Goal: Use online tool/utility: Utilize a website feature to perform a specific function

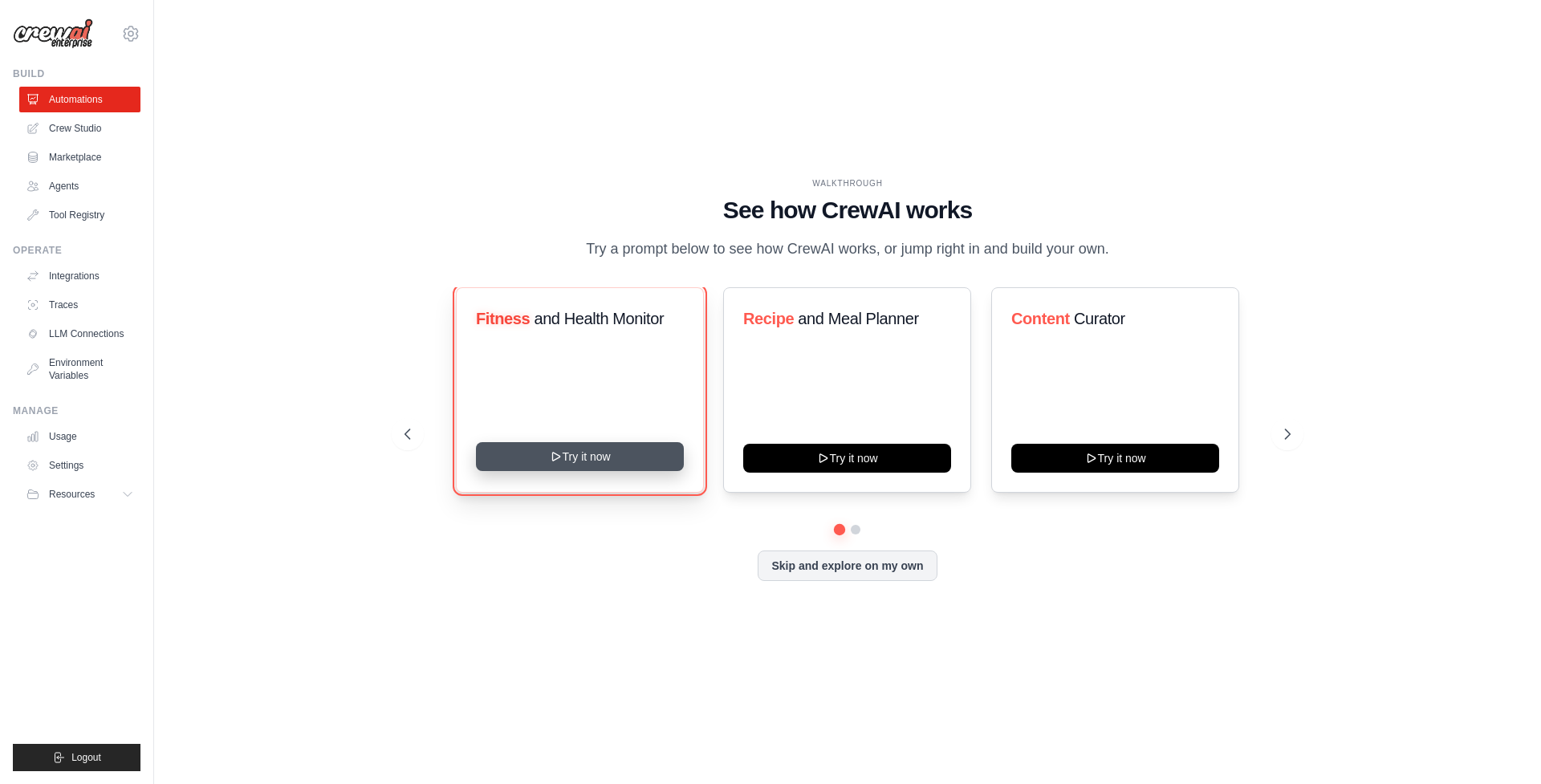
click at [616, 447] on button "Try it now" at bounding box center [580, 457] width 208 height 29
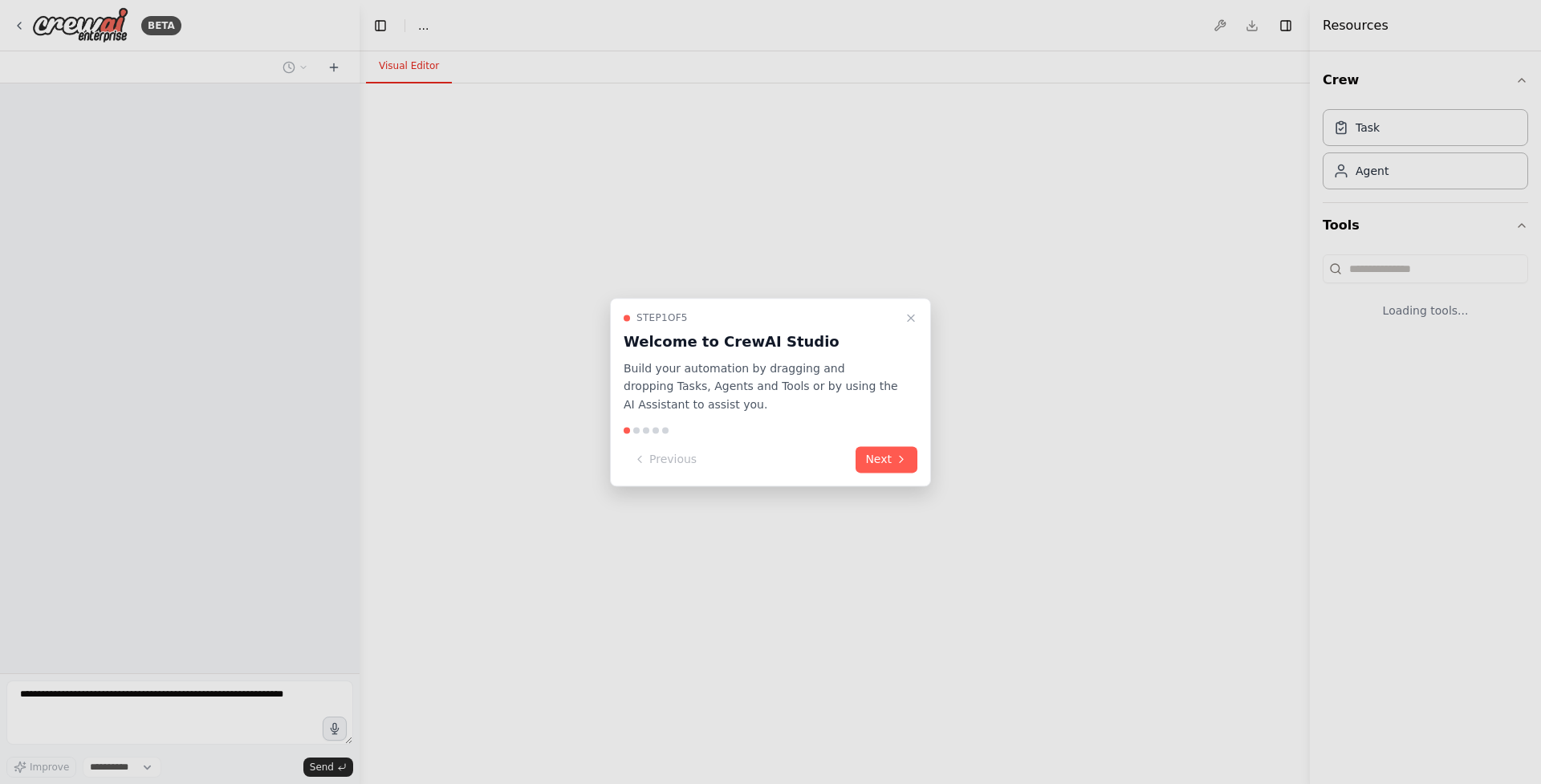
select select "****"
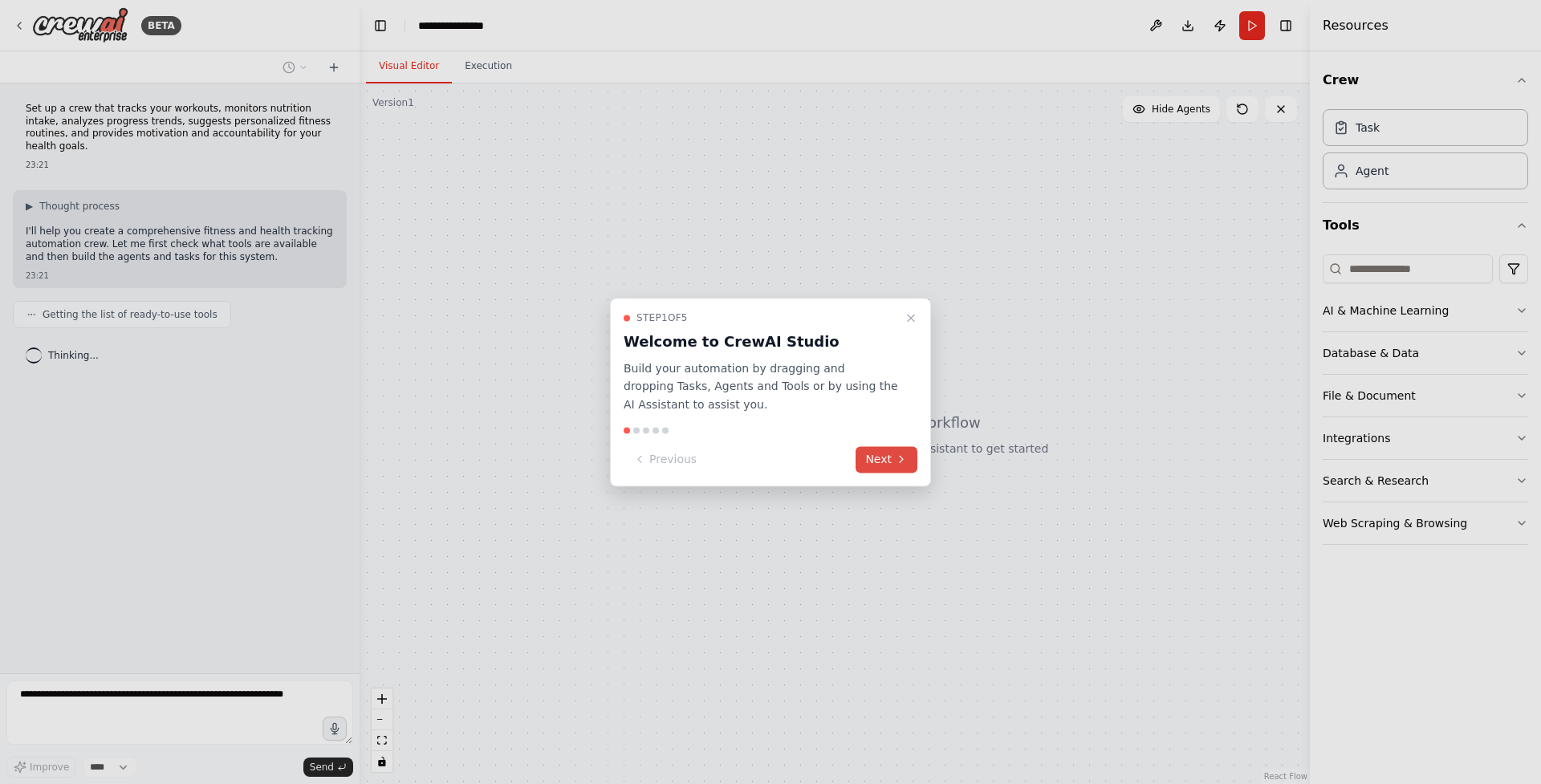
click at [878, 462] on button "Next" at bounding box center [887, 459] width 62 height 27
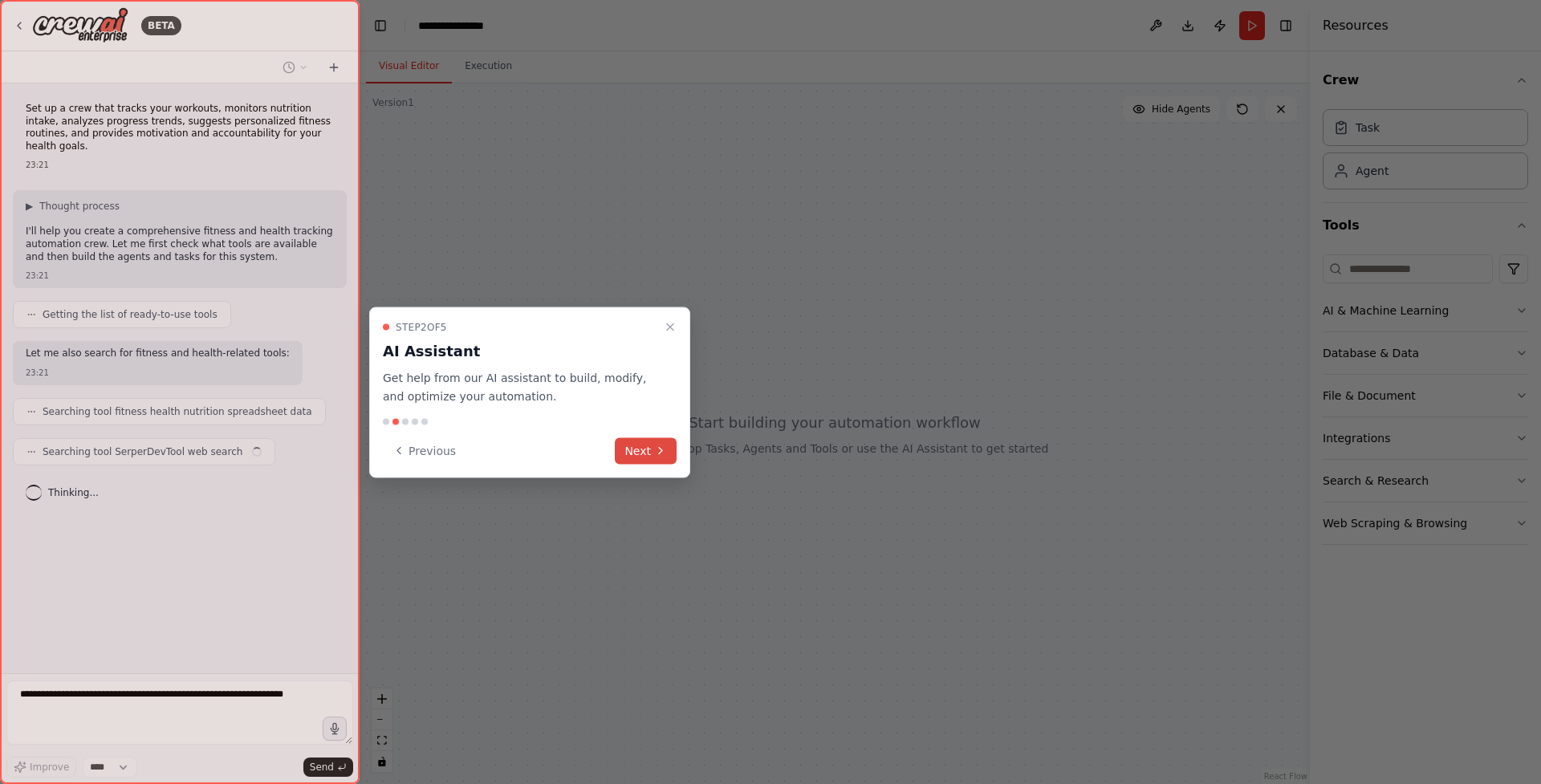
click at [639, 443] on button "Next" at bounding box center [646, 450] width 62 height 27
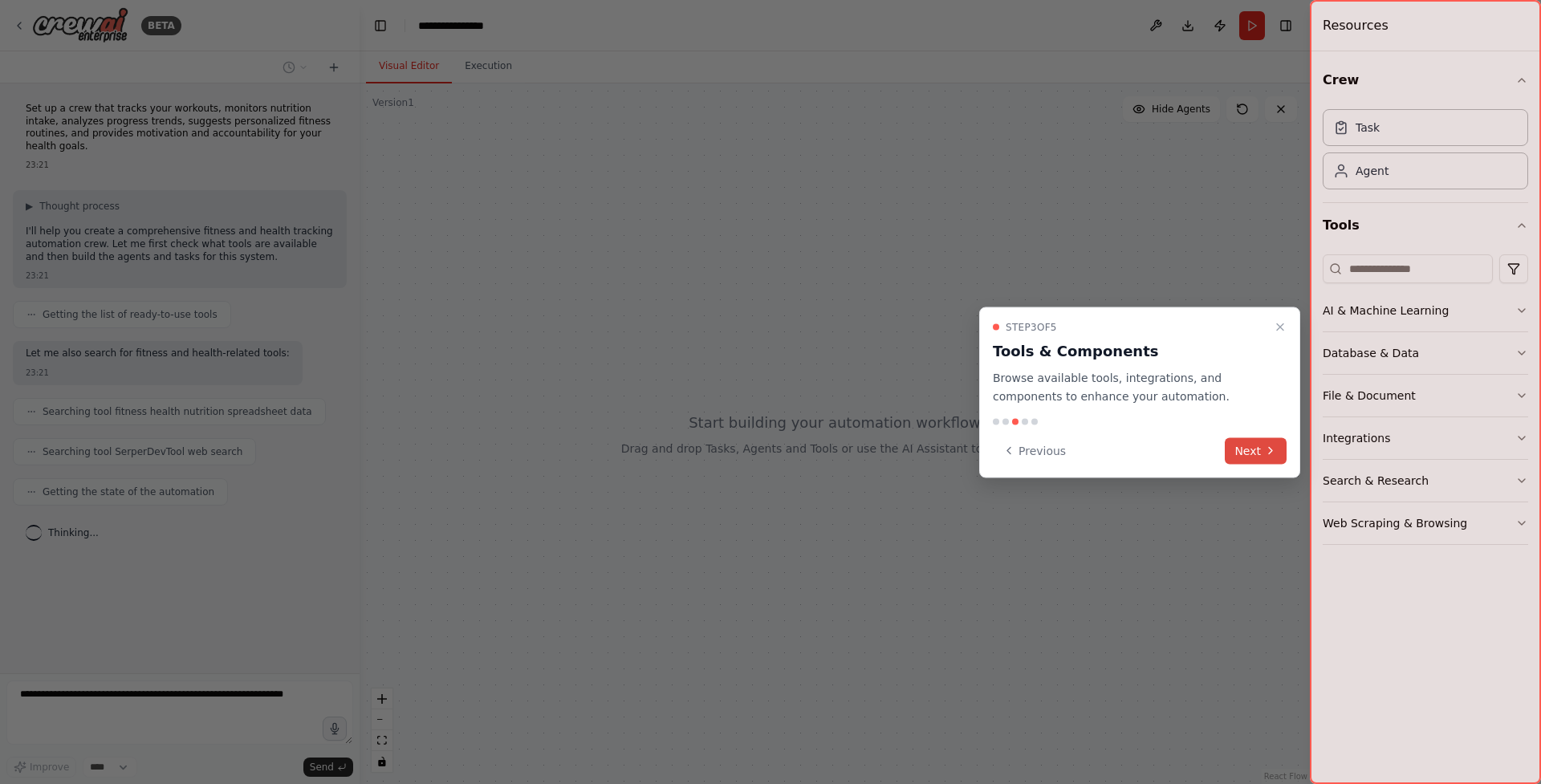
click at [1255, 449] on button "Next" at bounding box center [1256, 450] width 62 height 27
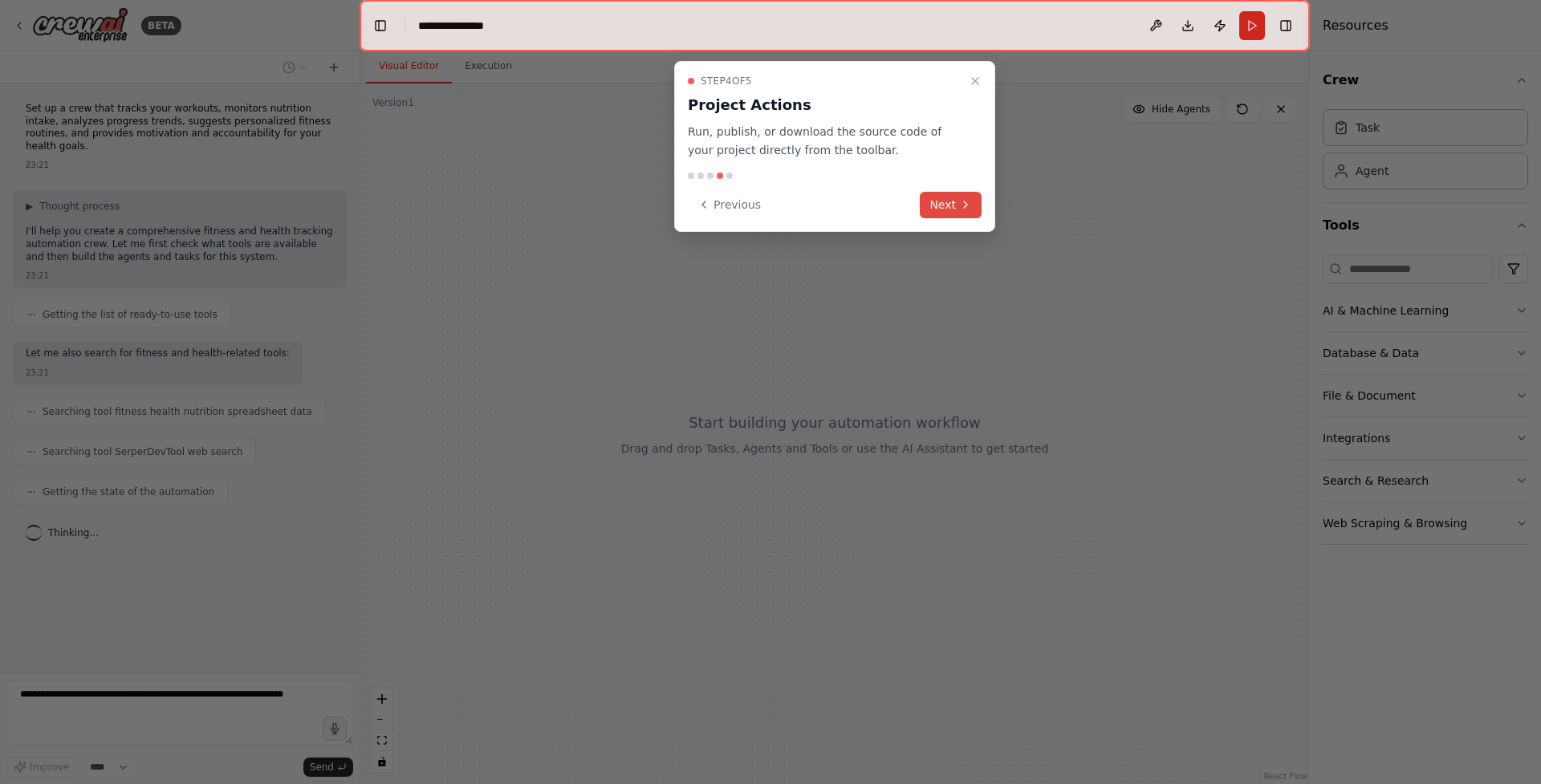
click at [948, 203] on button "Next" at bounding box center [951, 205] width 62 height 27
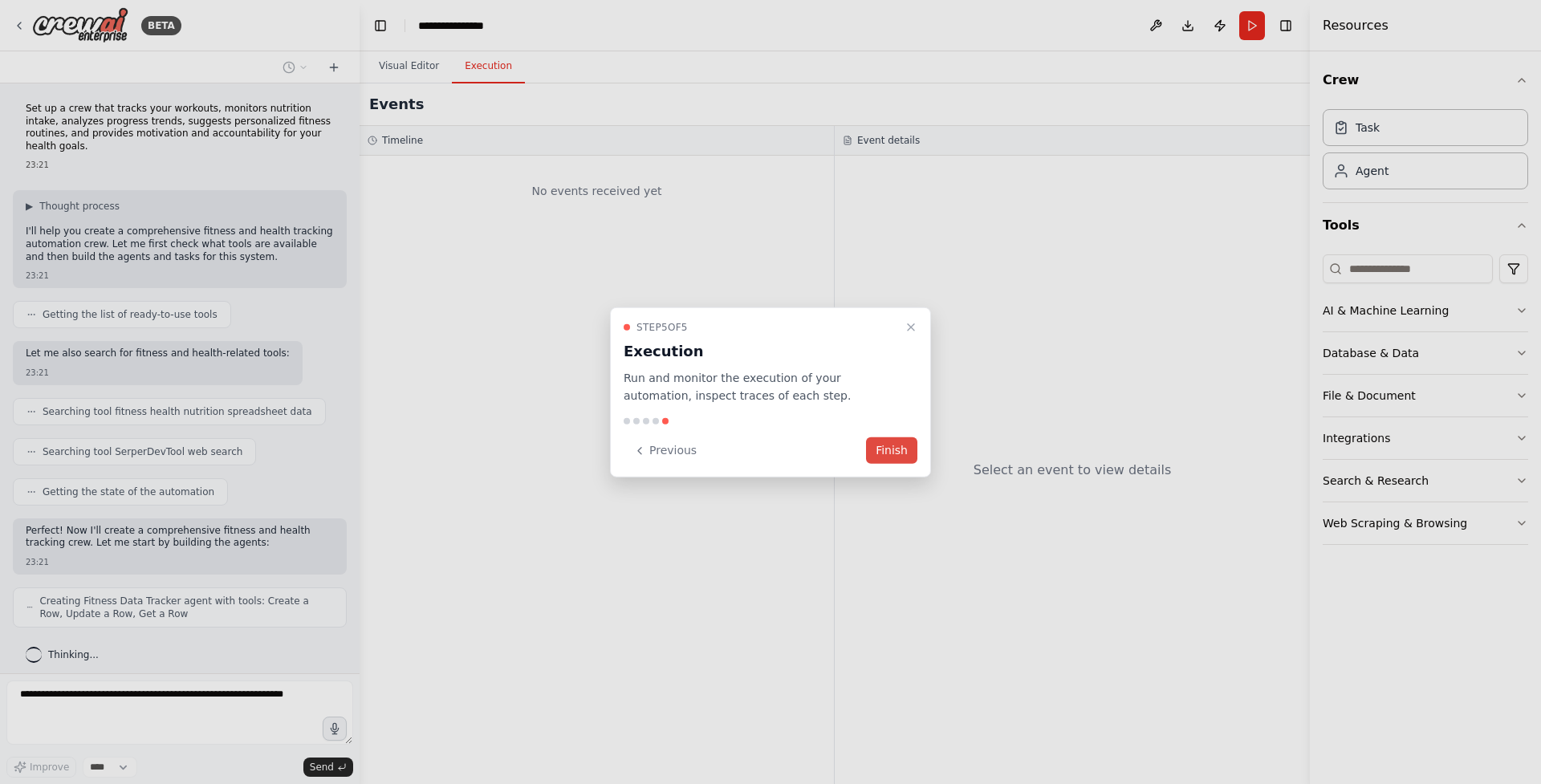
click at [875, 450] on button "Finish" at bounding box center [892, 450] width 51 height 27
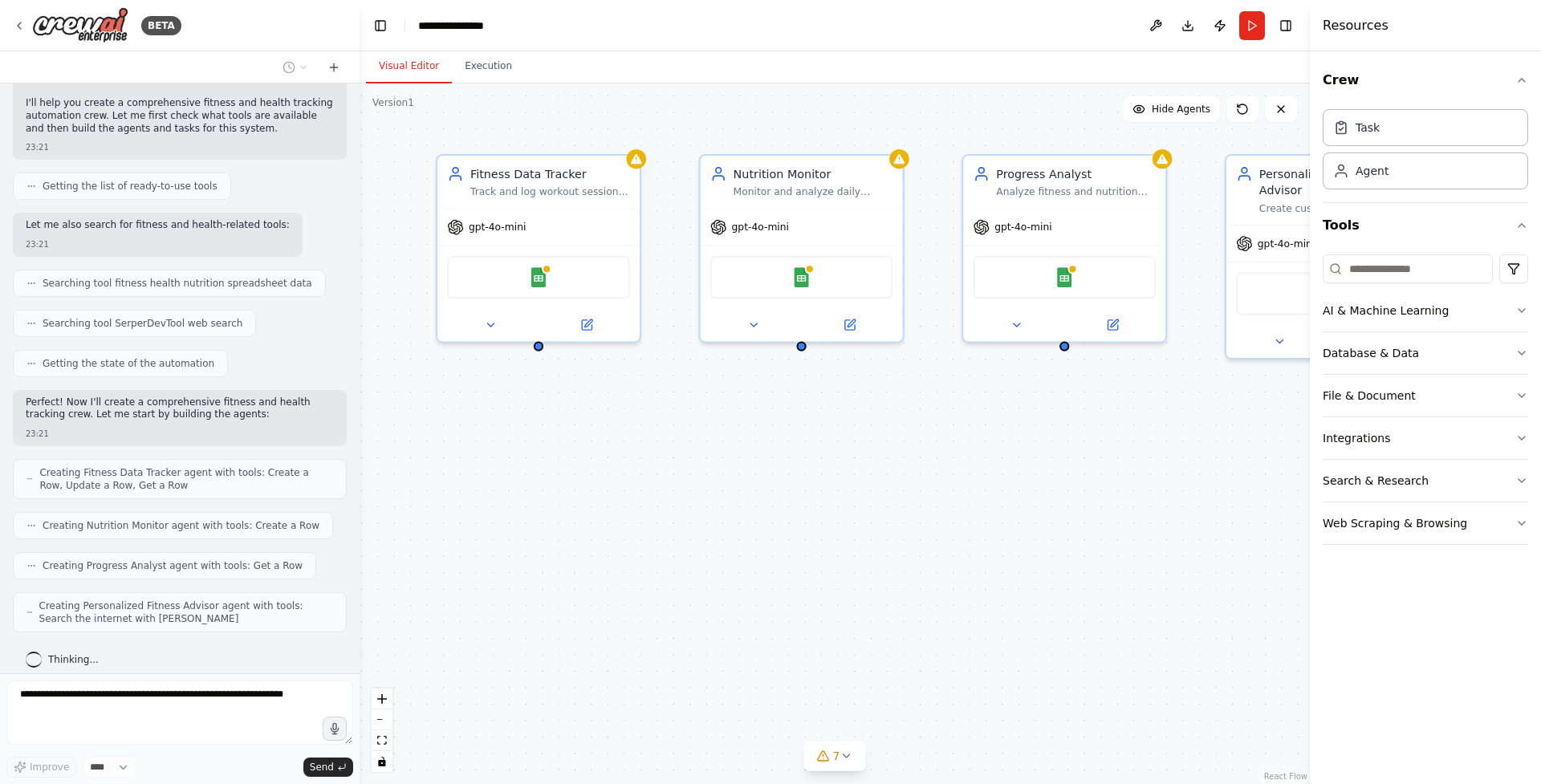
scroll to position [168, 0]
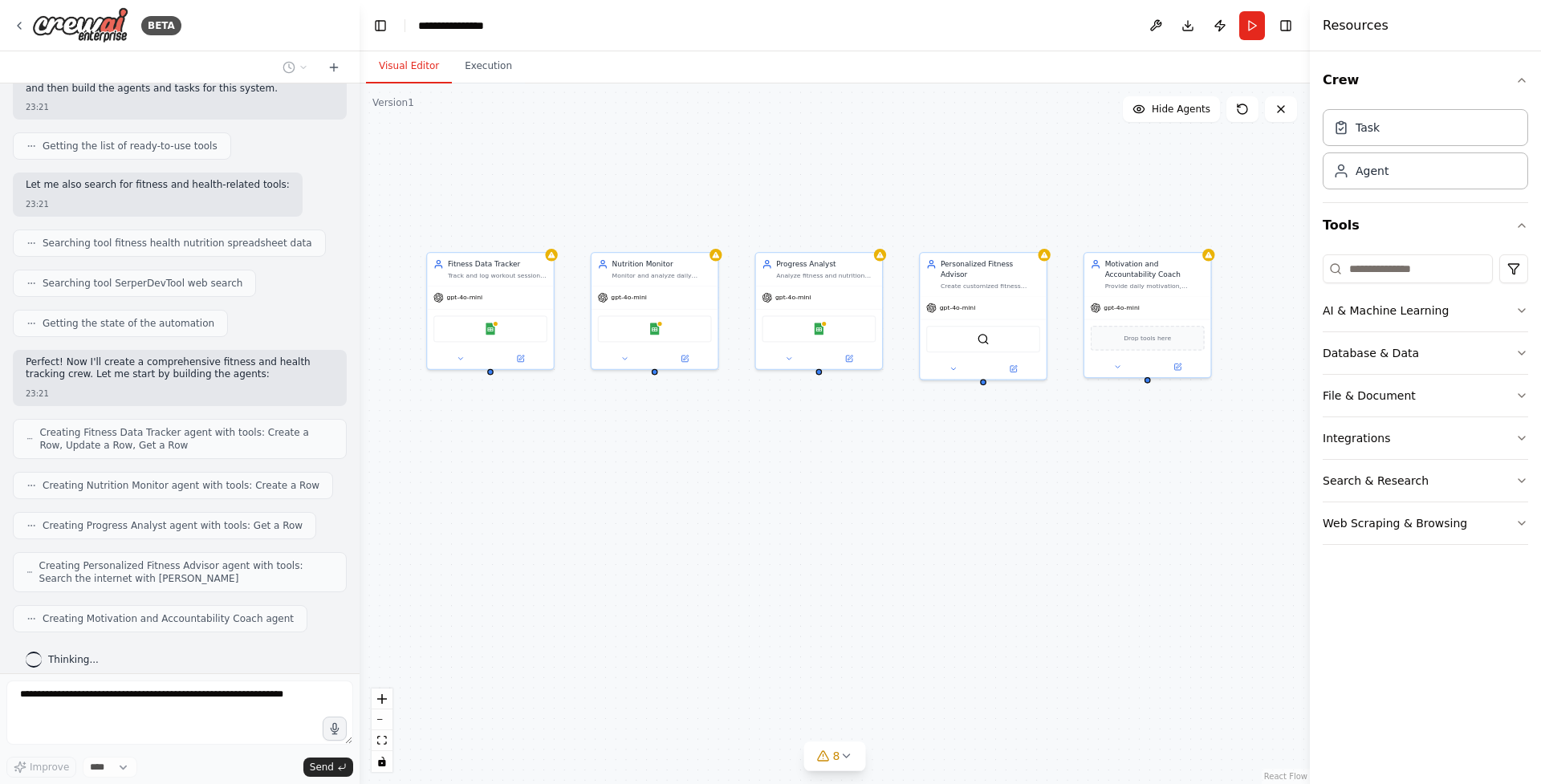
drag, startPoint x: 609, startPoint y: 566, endPoint x: 535, endPoint y: 510, distance: 92.8
click at [535, 510] on div "Fitness Data Tracker Track and log workout sessions, exercise details, performa…" at bounding box center [835, 434] width 951 height 701
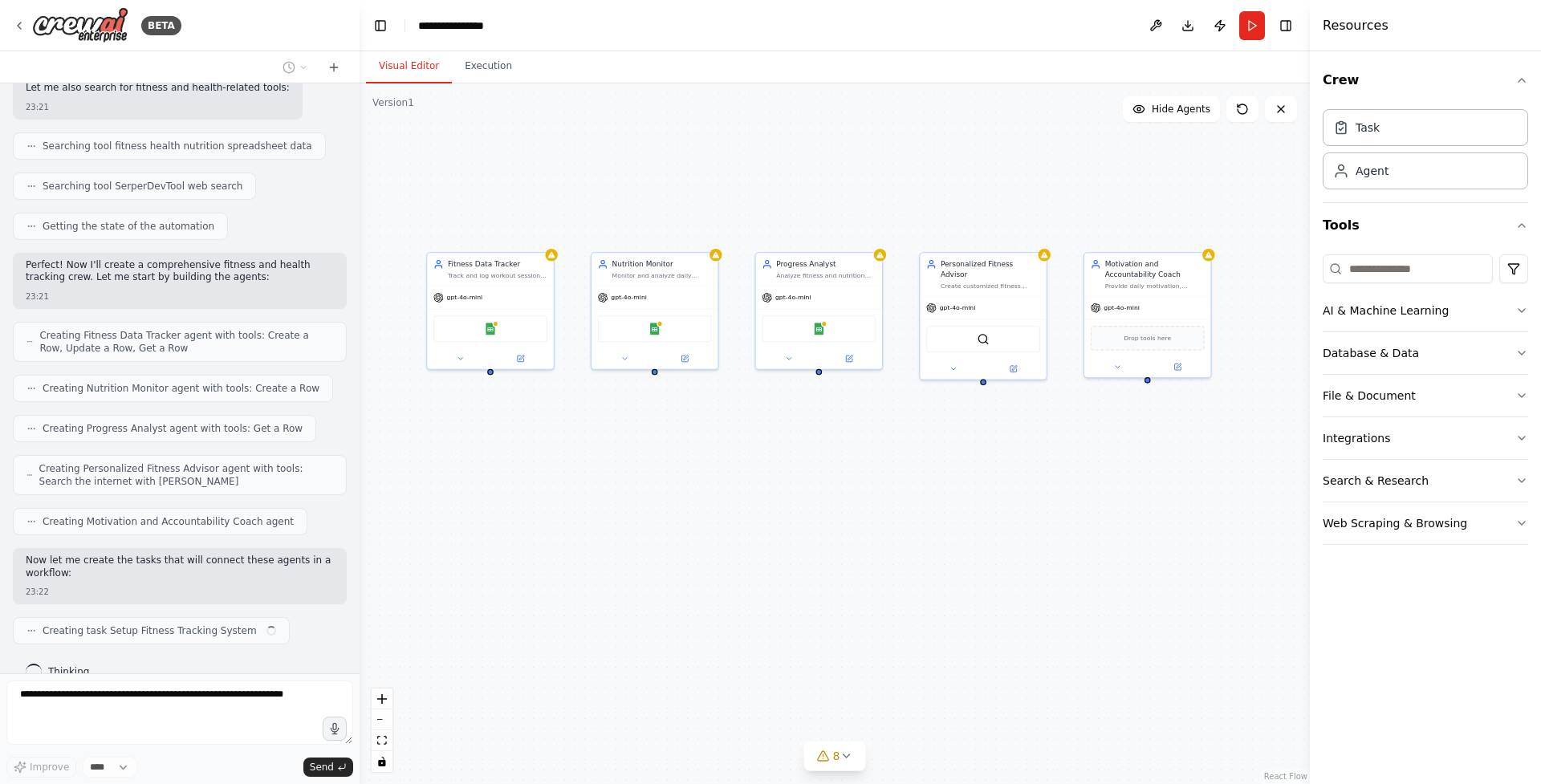
scroll to position [278, 0]
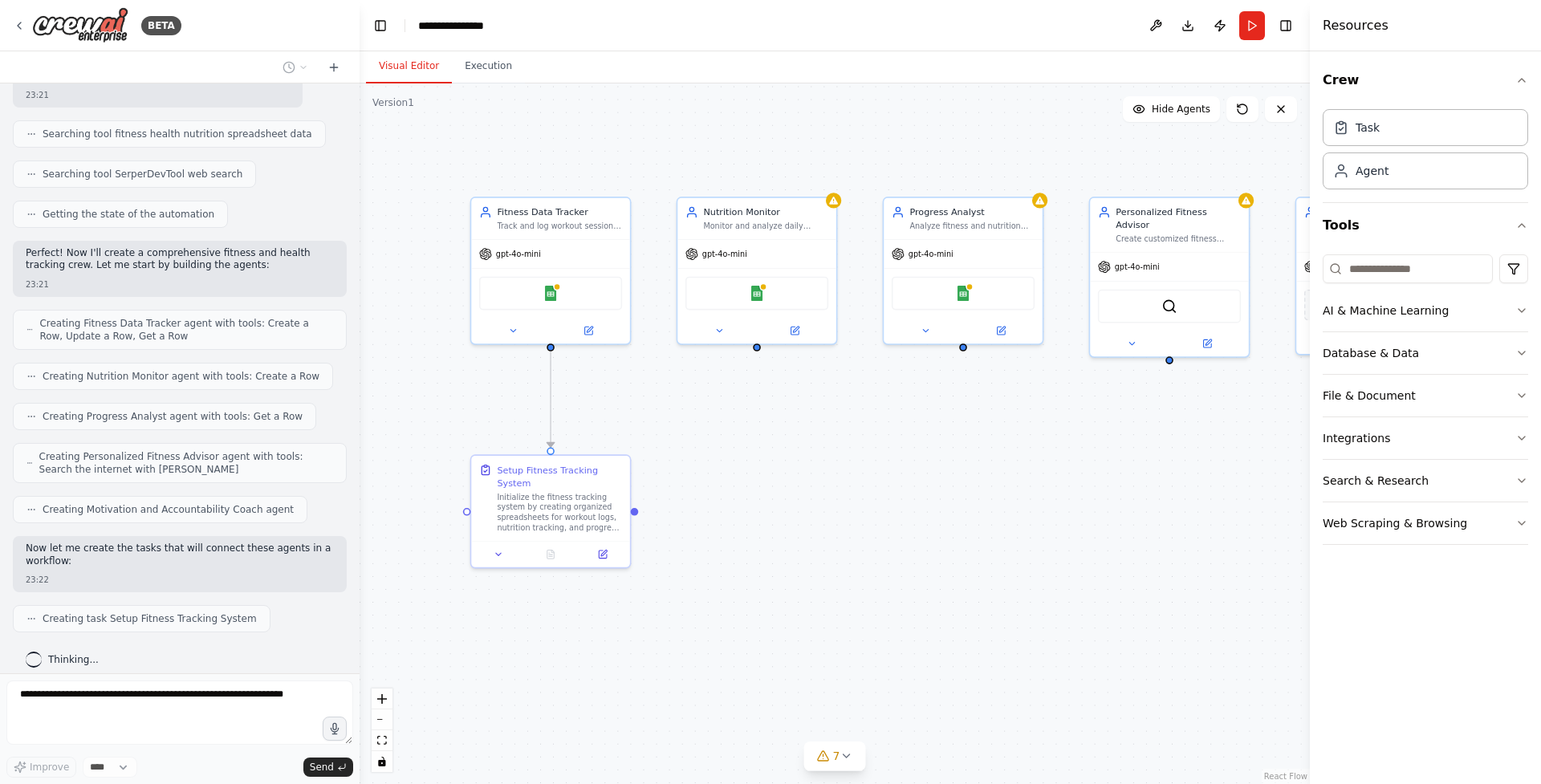
drag, startPoint x: 612, startPoint y: 422, endPoint x: 725, endPoint y: 424, distance: 113.0
click at [725, 424] on div ".deletable-edge-delete-btn { width: 20px; height: 20px; border: 0px solid #ffff…" at bounding box center [835, 434] width 951 height 701
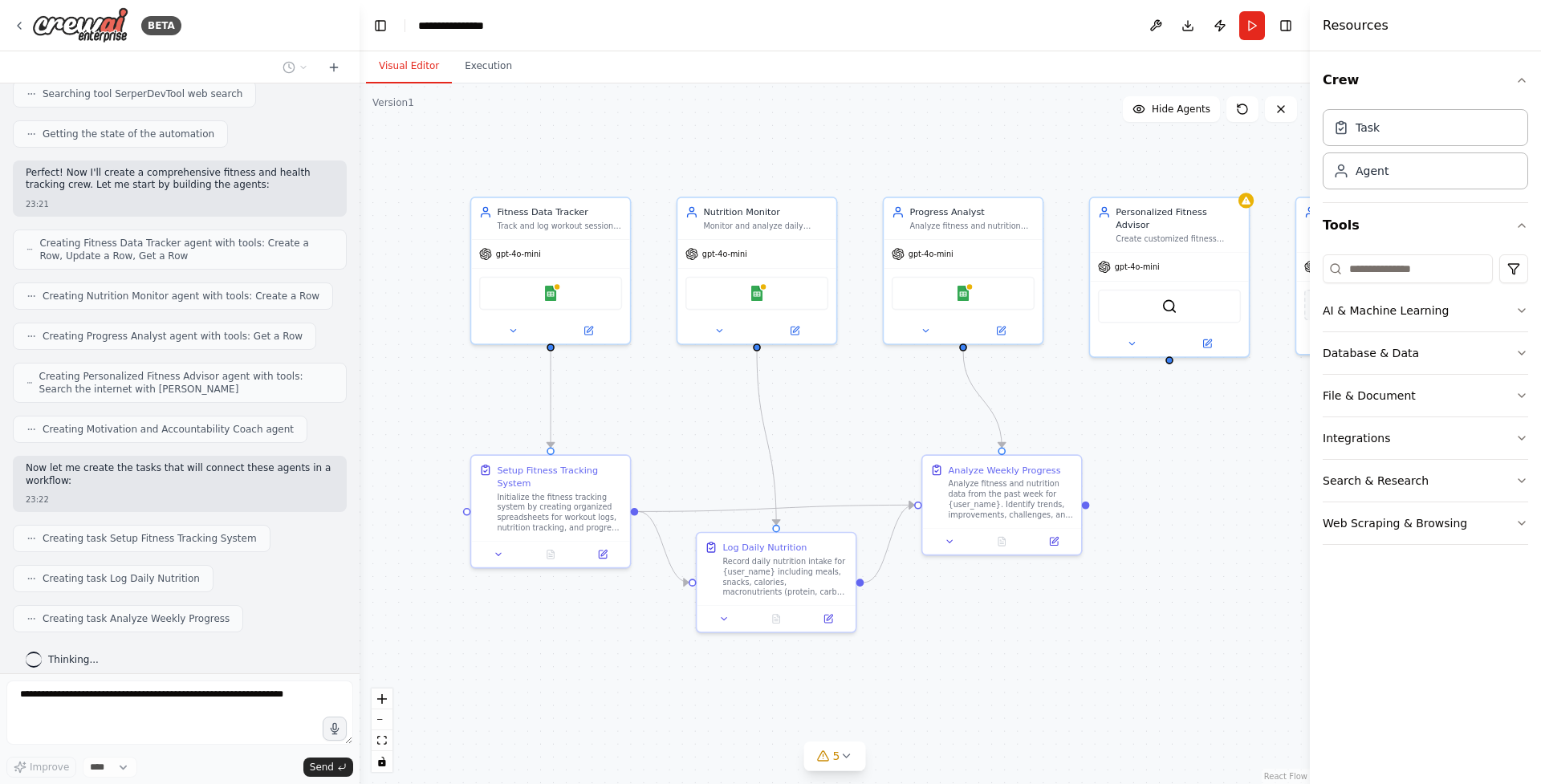
scroll to position [398, 0]
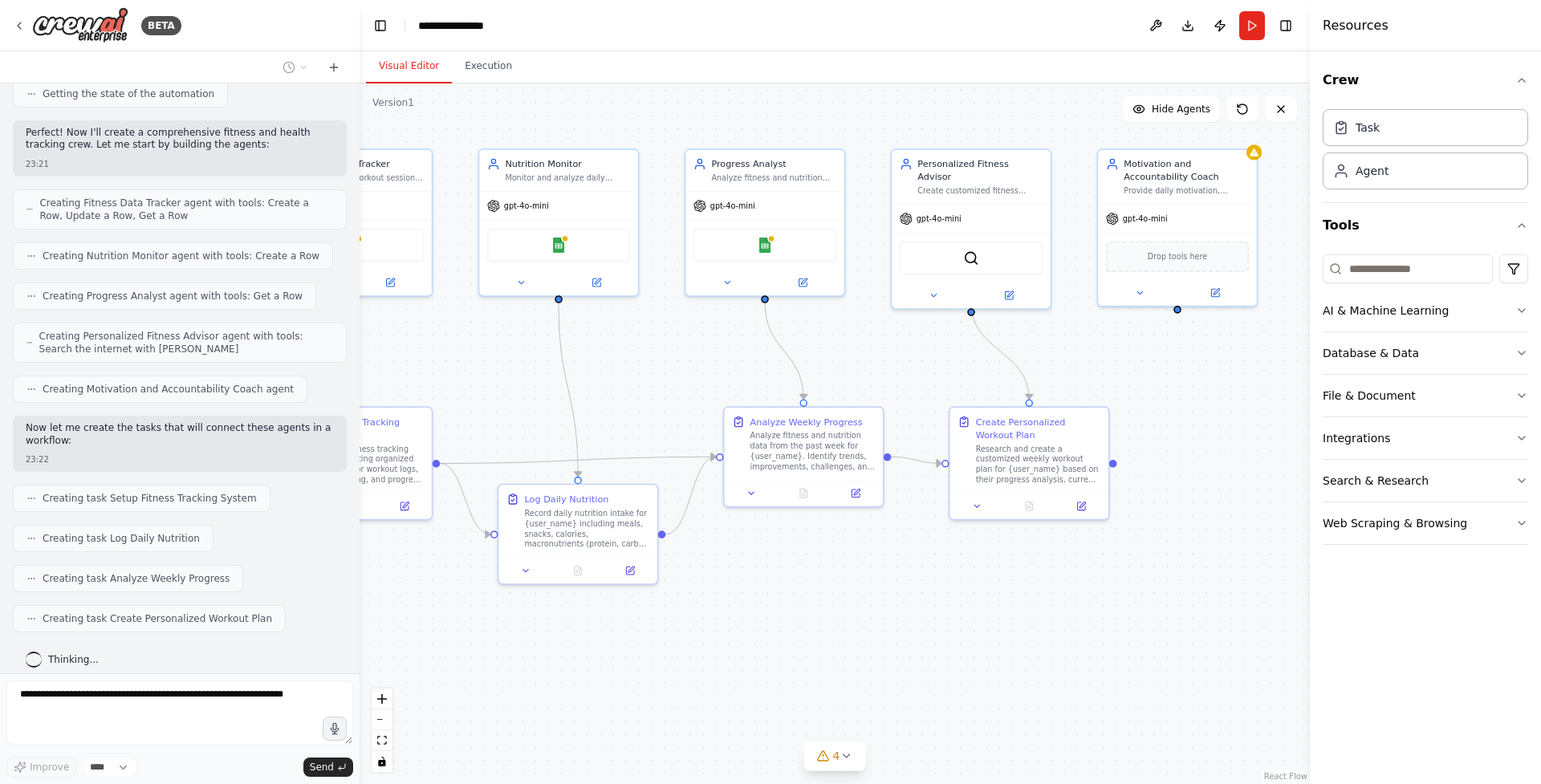
drag, startPoint x: 1041, startPoint y: 688, endPoint x: 843, endPoint y: 641, distance: 203.5
click at [843, 641] on div ".deletable-edge-delete-btn { width: 20px; height: 20px; border: 0px solid #ffff…" at bounding box center [835, 434] width 951 height 701
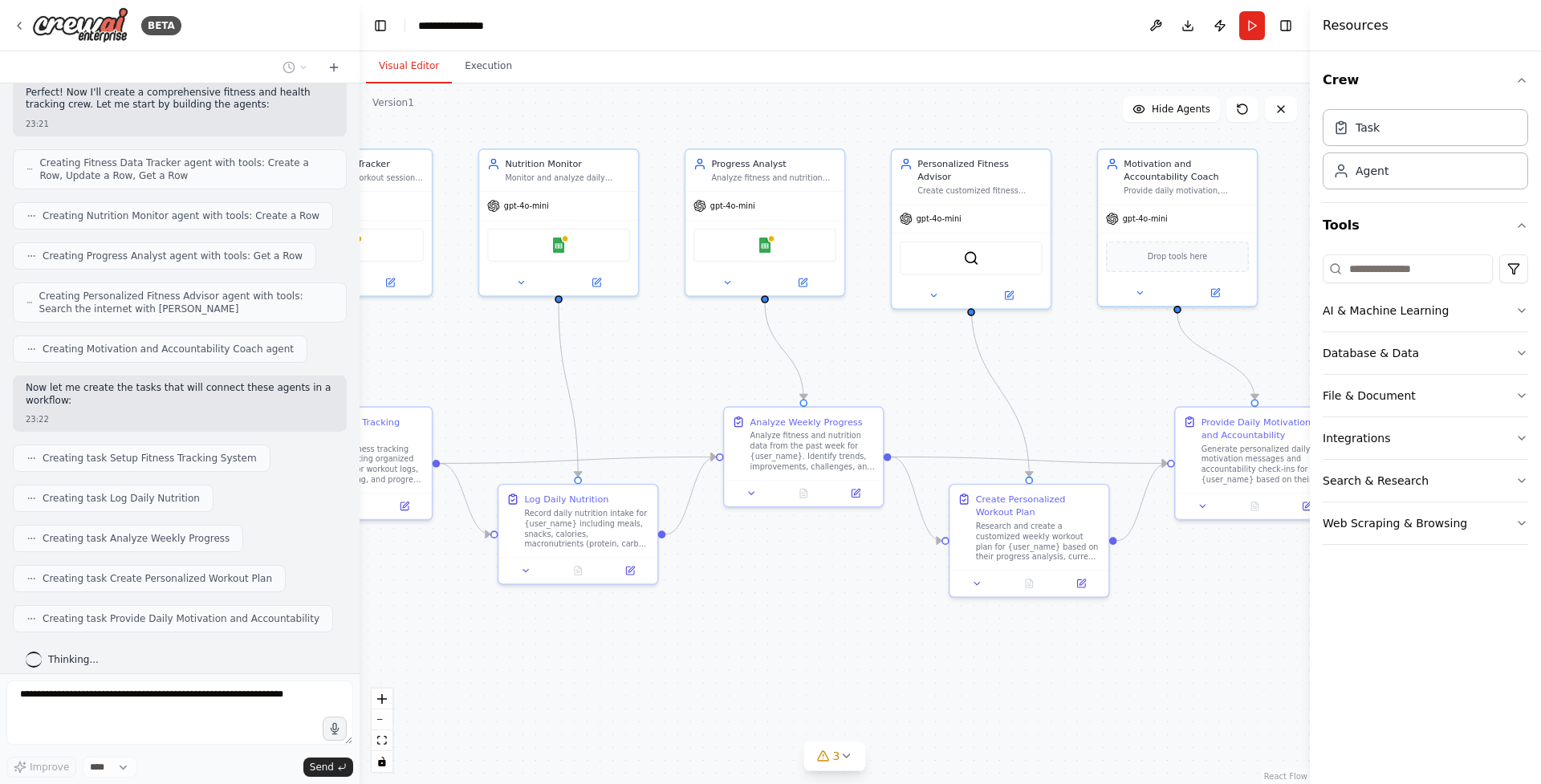
scroll to position [535, 0]
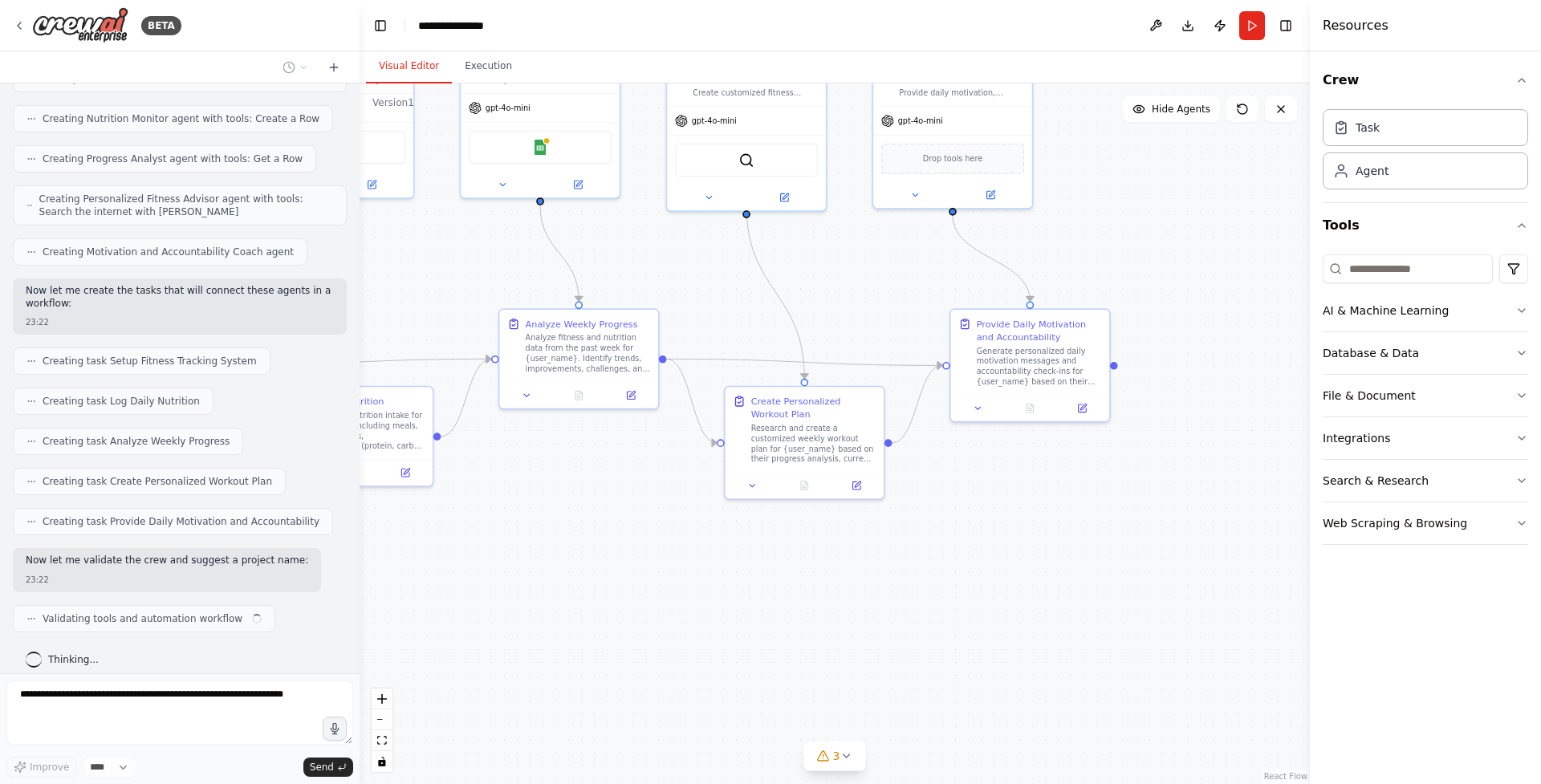
drag, startPoint x: 898, startPoint y: 650, endPoint x: 673, endPoint y: 553, distance: 245.0
click at [673, 553] on div ".deletable-edge-delete-btn { width: 20px; height: 20px; border: 0px solid #ffff…" at bounding box center [835, 434] width 951 height 701
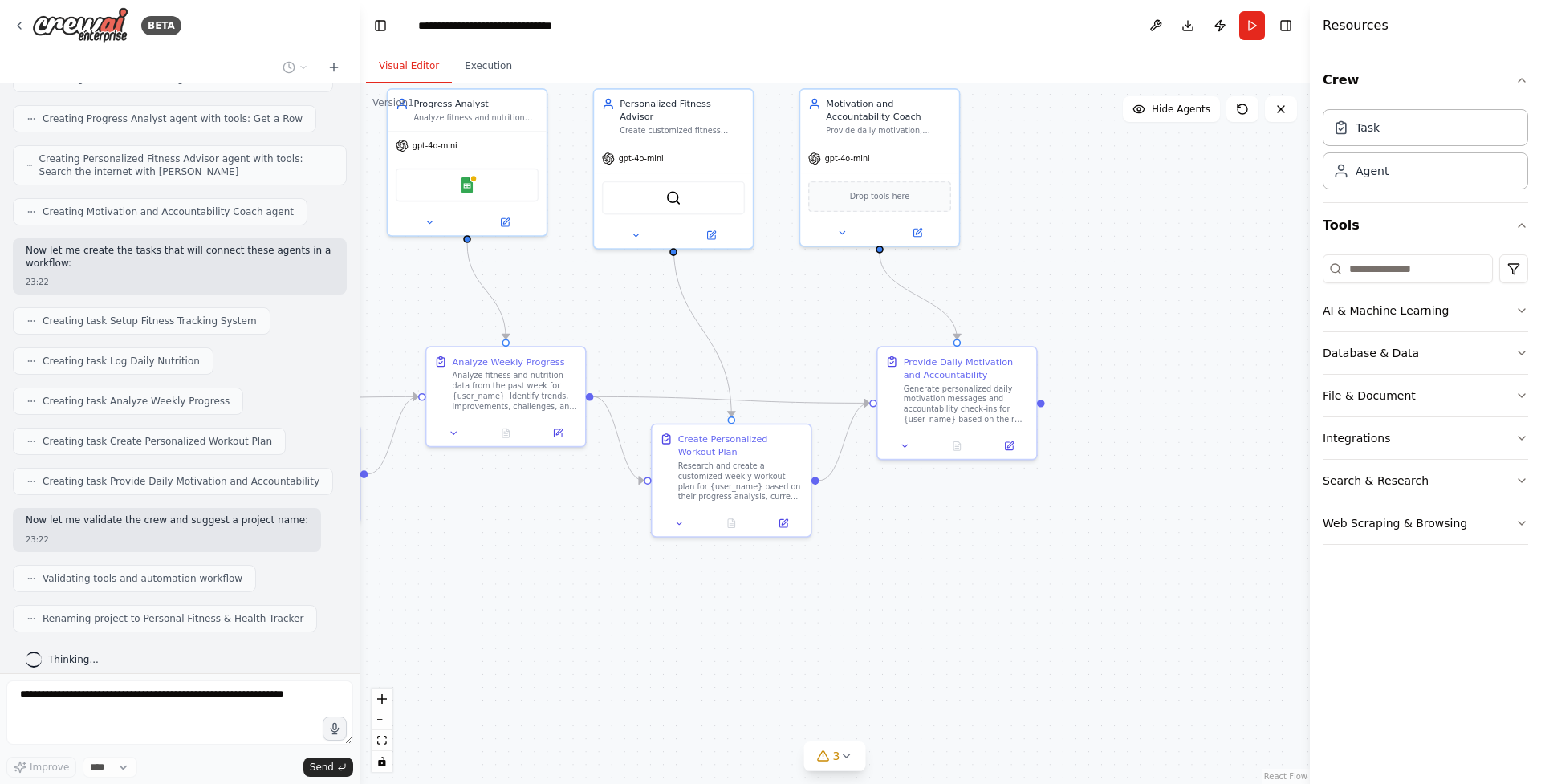
drag, startPoint x: 1036, startPoint y: 559, endPoint x: 962, endPoint y: 596, distance: 82.7
click at [962, 596] on div ".deletable-edge-delete-btn { width: 20px; height: 20px; border: 0px solid #ffff…" at bounding box center [835, 434] width 951 height 701
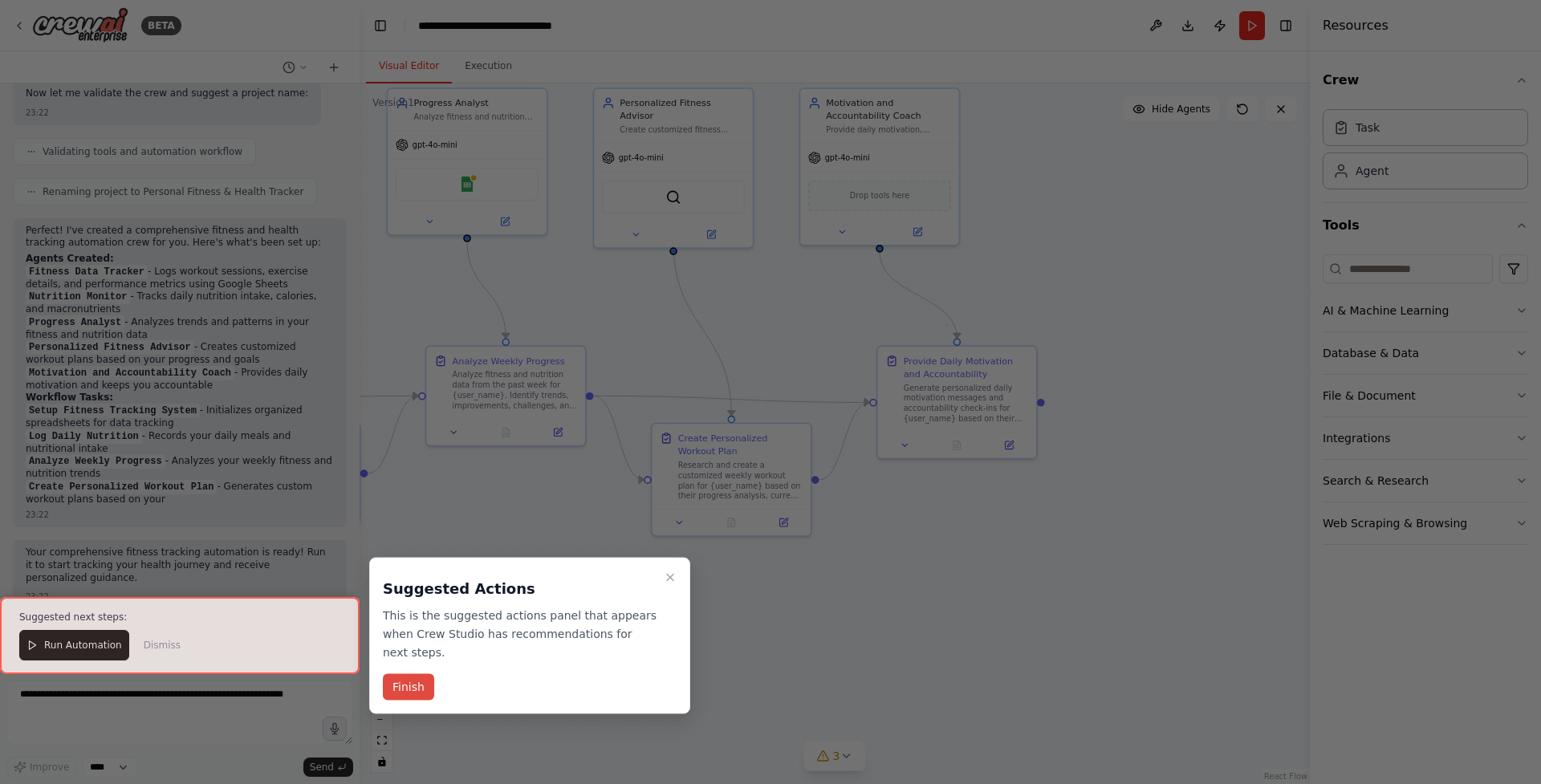
click at [408, 691] on button "Finish" at bounding box center [409, 688] width 51 height 27
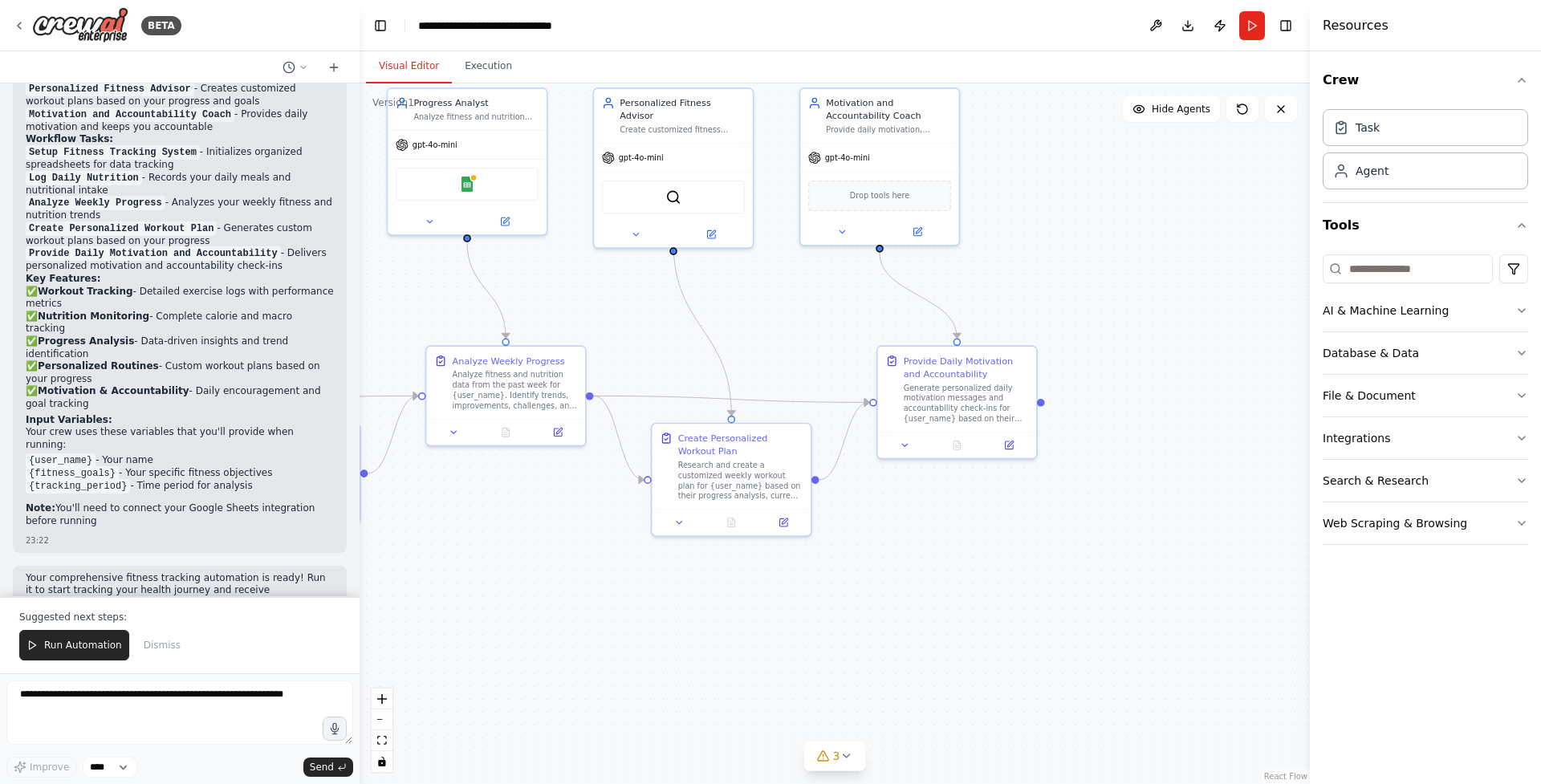
scroll to position [1272, 0]
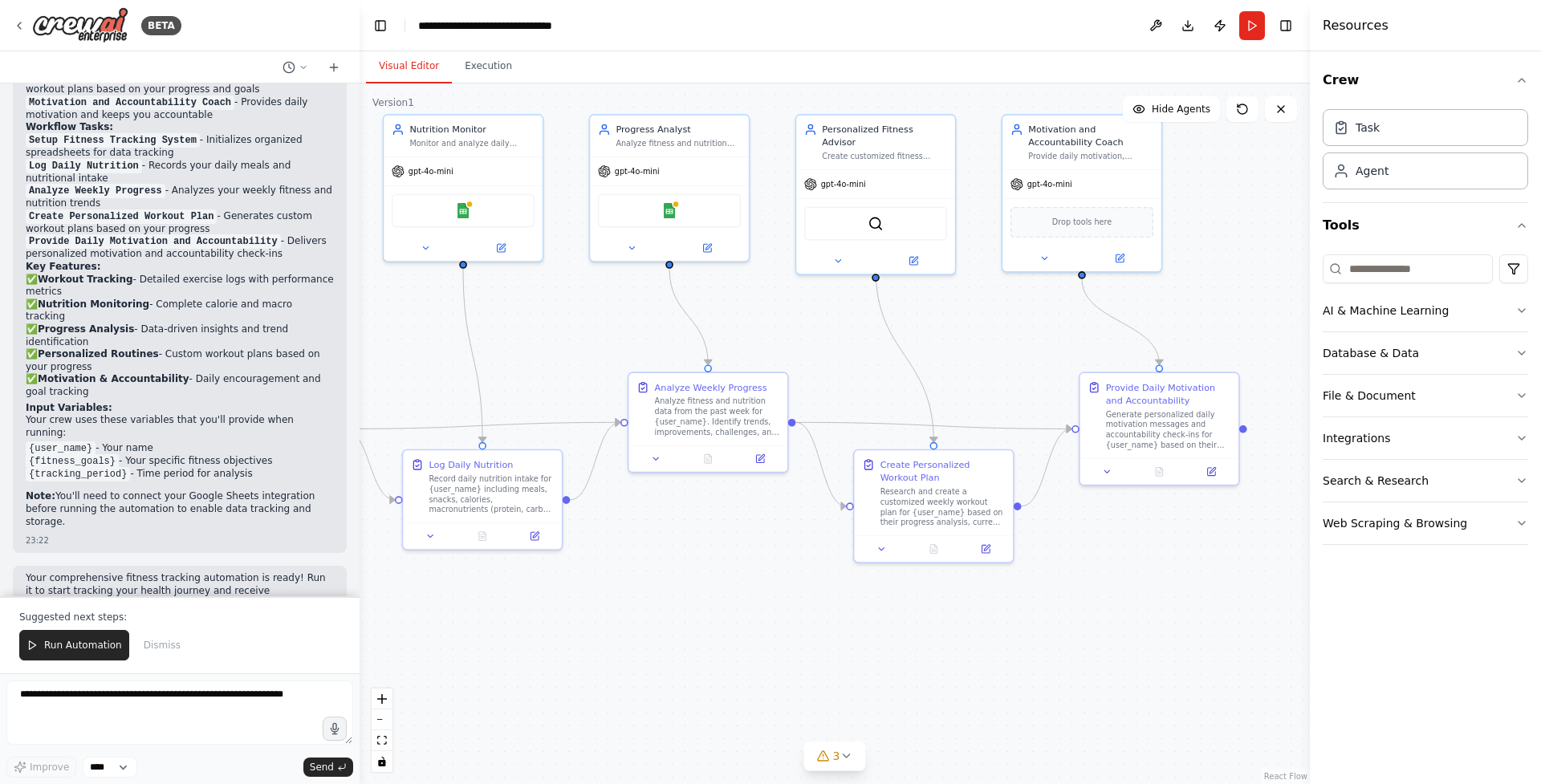
drag, startPoint x: 523, startPoint y: 587, endPoint x: 726, endPoint y: 614, distance: 204.8
click at [726, 614] on div ".deletable-edge-delete-btn { width: 20px; height: 20px; border: 0px solid #ffff…" at bounding box center [835, 434] width 951 height 701
